Goal: Task Accomplishment & Management: Use online tool/utility

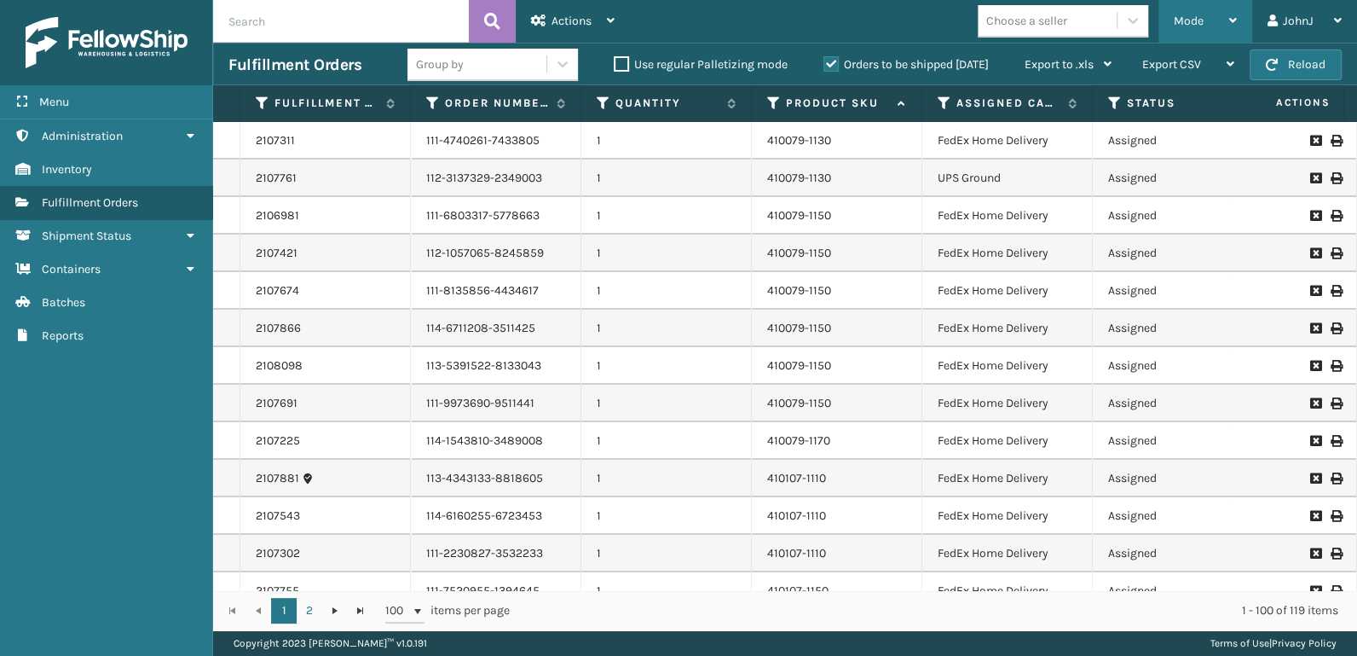
click at [1205, 27] on div "Mode" at bounding box center [1205, 21] width 63 height 43
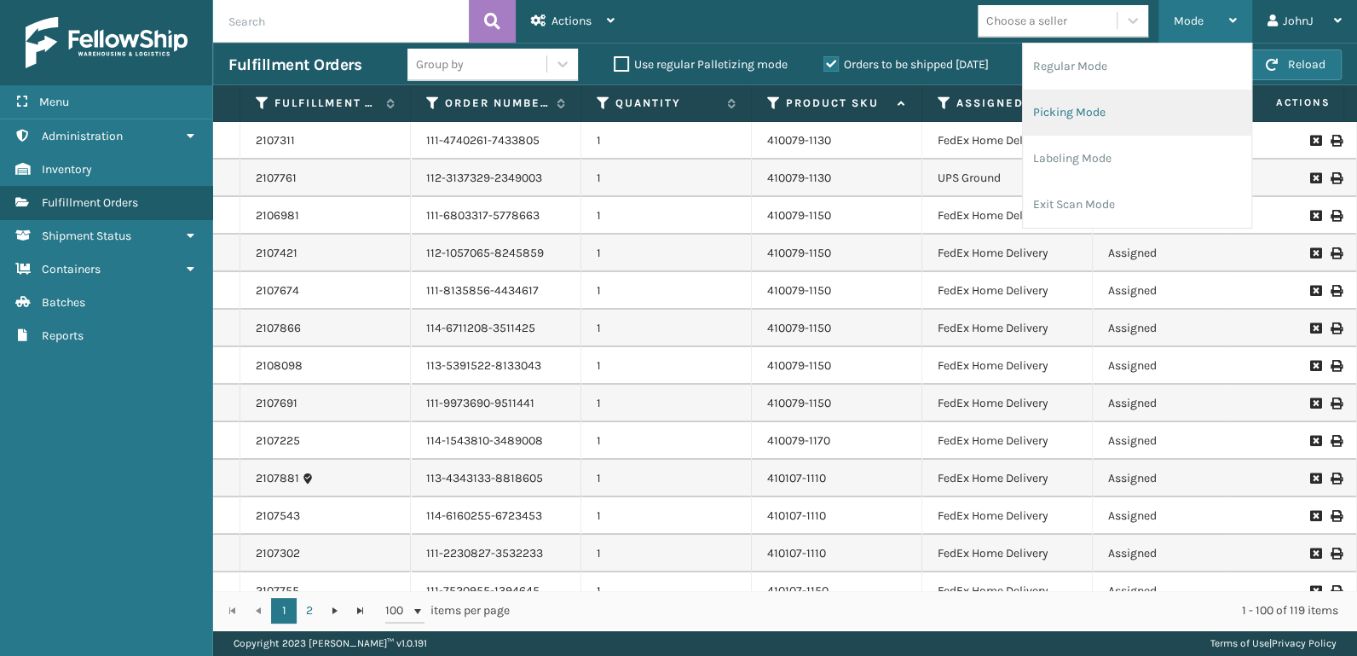
click at [1100, 108] on li "Picking Mode" at bounding box center [1137, 113] width 229 height 46
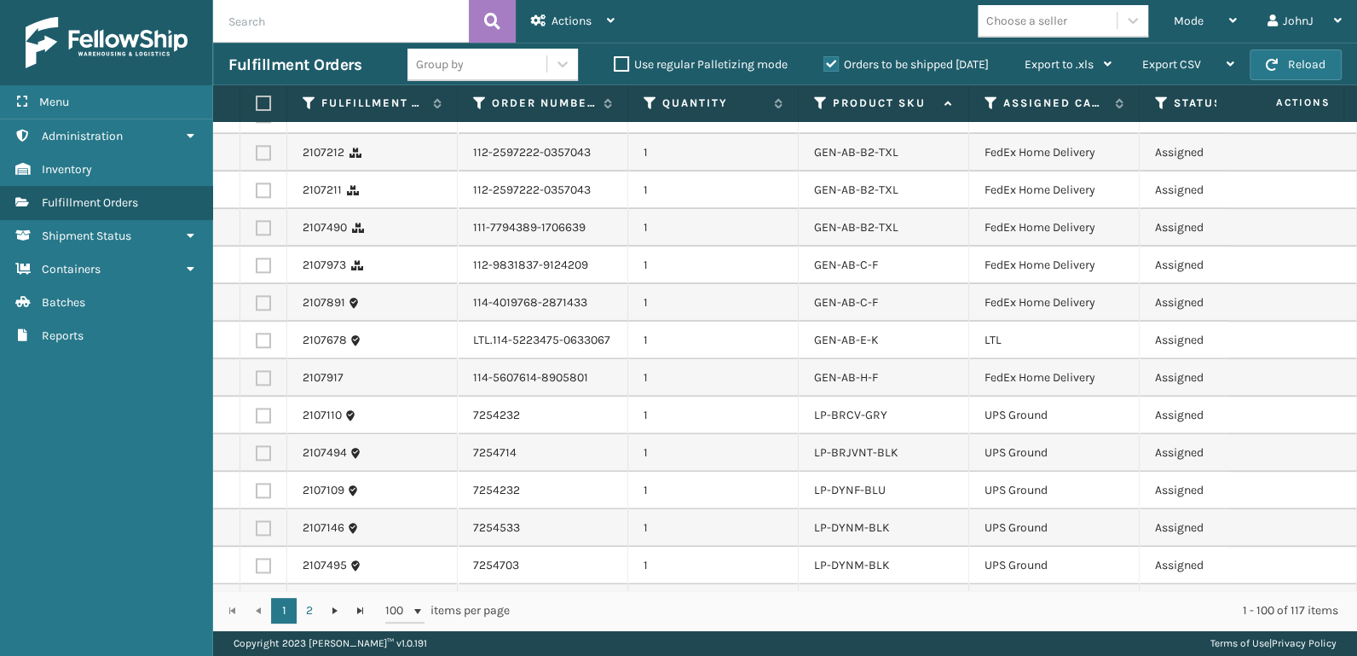
scroll to position [1332, 0]
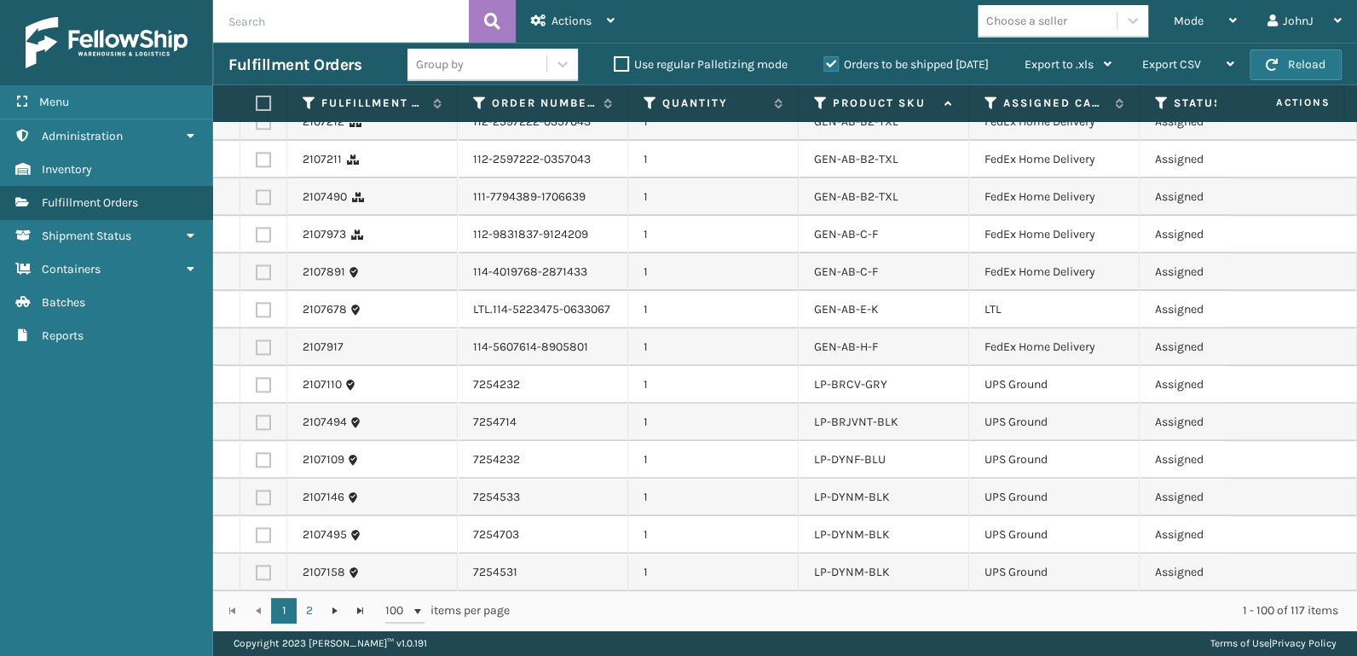
click at [265, 304] on label at bounding box center [263, 309] width 15 height 15
click at [257, 304] on input "checkbox" at bounding box center [256, 307] width 1 height 11
checkbox input "true"
click at [588, 23] on span "Actions" at bounding box center [572, 21] width 40 height 14
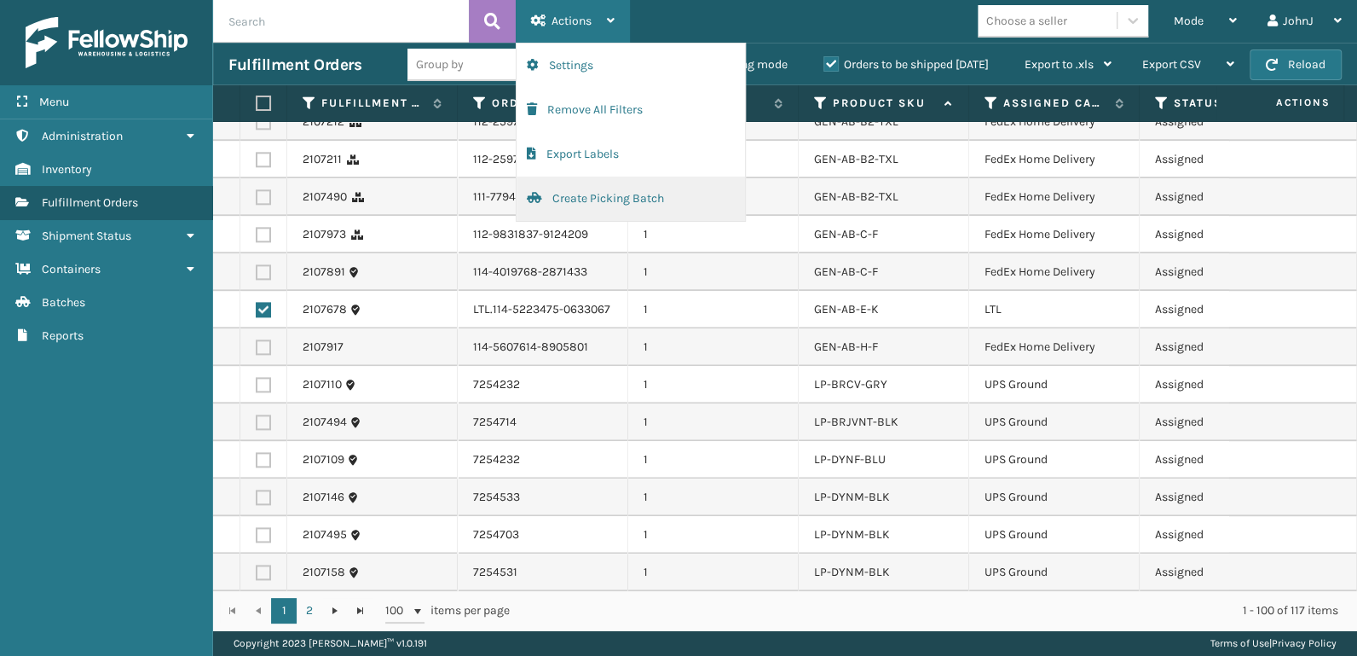
click at [610, 189] on button "Create Picking Batch" at bounding box center [631, 198] width 229 height 44
